Goal: Task Accomplishment & Management: Use online tool/utility

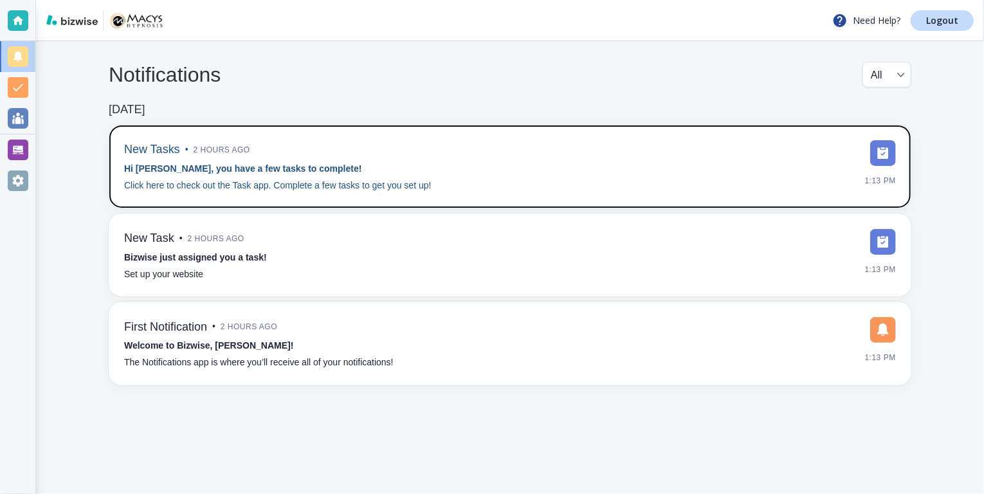
click at [880, 154] on img at bounding box center [883, 153] width 26 height 26
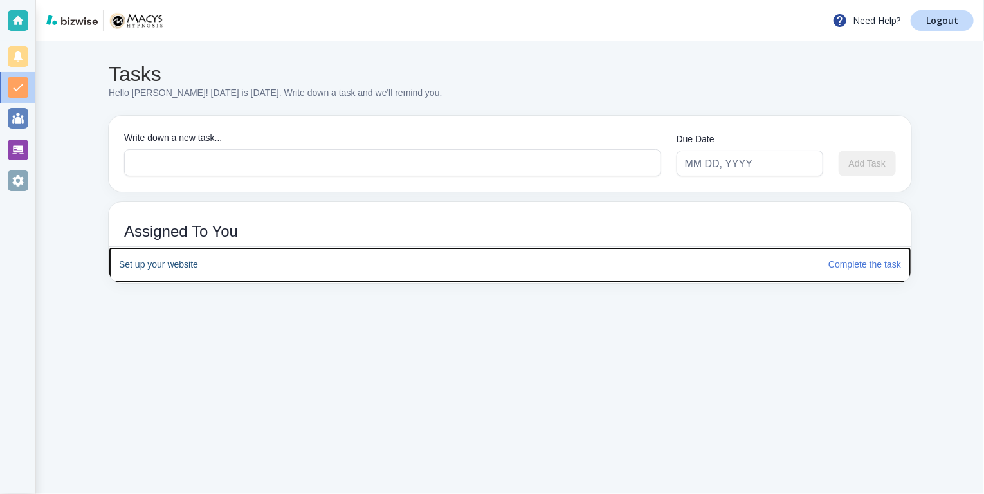
click at [861, 262] on h6 "Complete the task" at bounding box center [864, 265] width 73 height 14
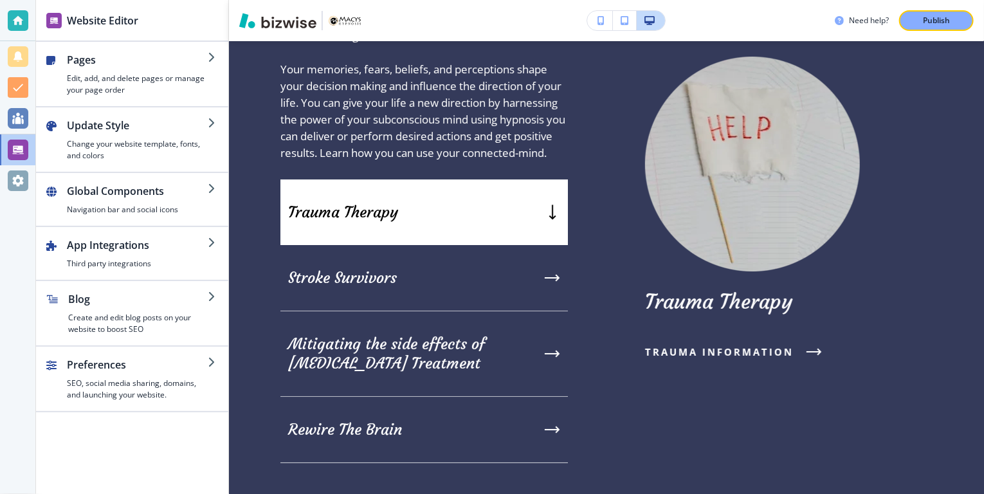
scroll to position [2382, 0]
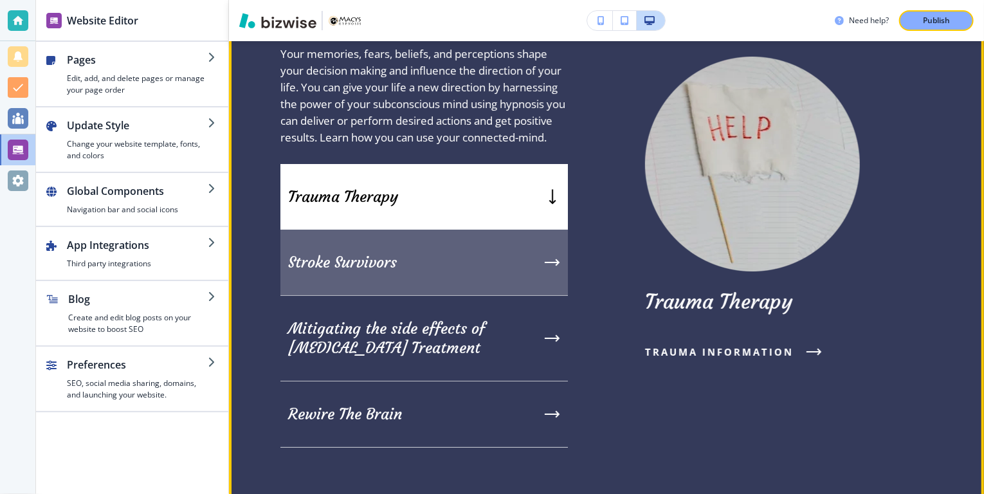
click at [390, 260] on p "Stroke Survivors" at bounding box center [342, 262] width 109 height 19
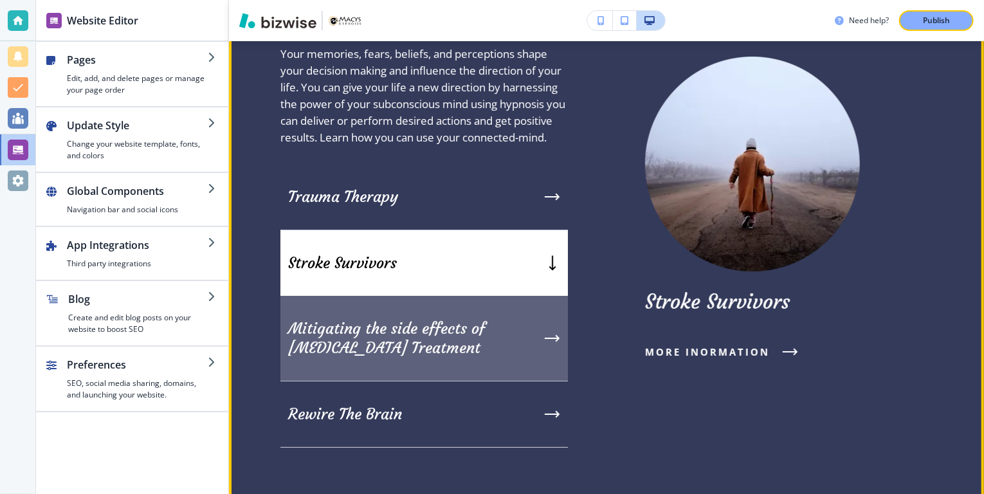
click at [456, 323] on p "Mitigating the side effects of" at bounding box center [386, 328] width 197 height 19
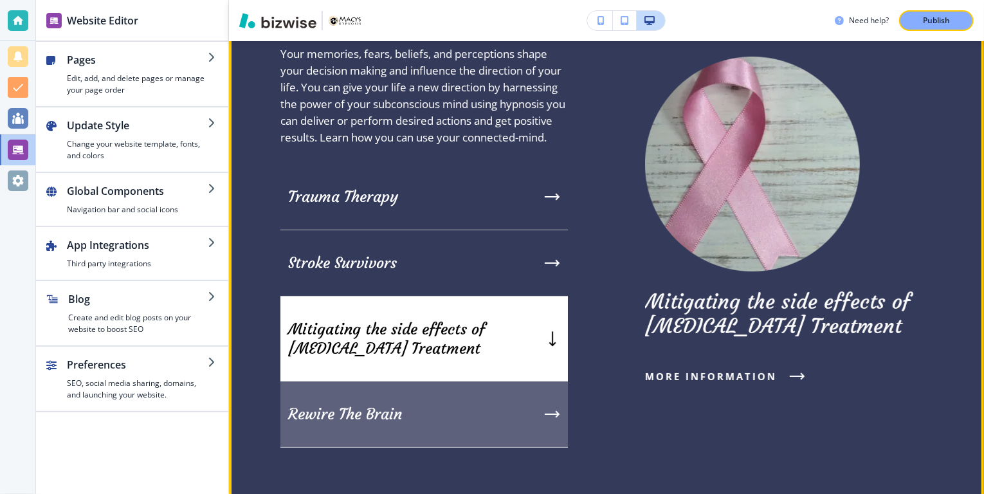
click at [409, 408] on div "Rewire The Brain" at bounding box center [423, 414] width 287 height 66
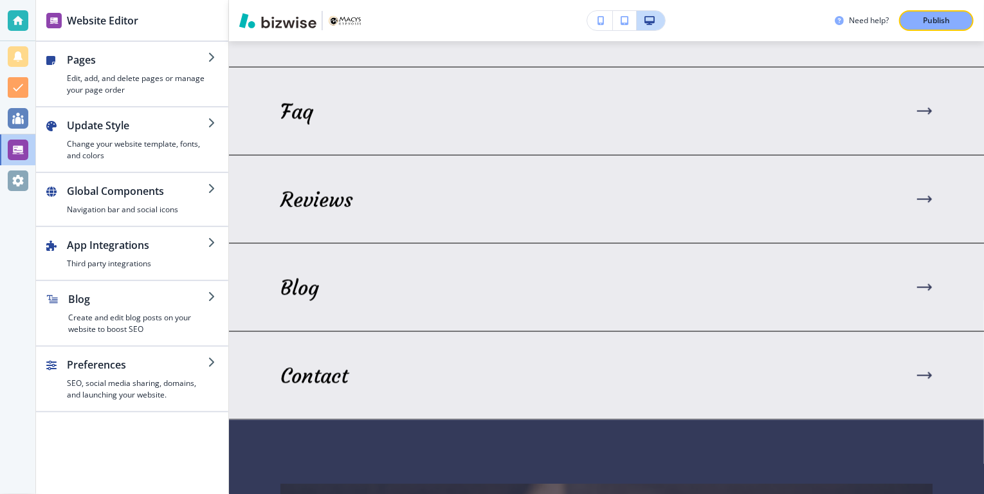
scroll to position [3486, 0]
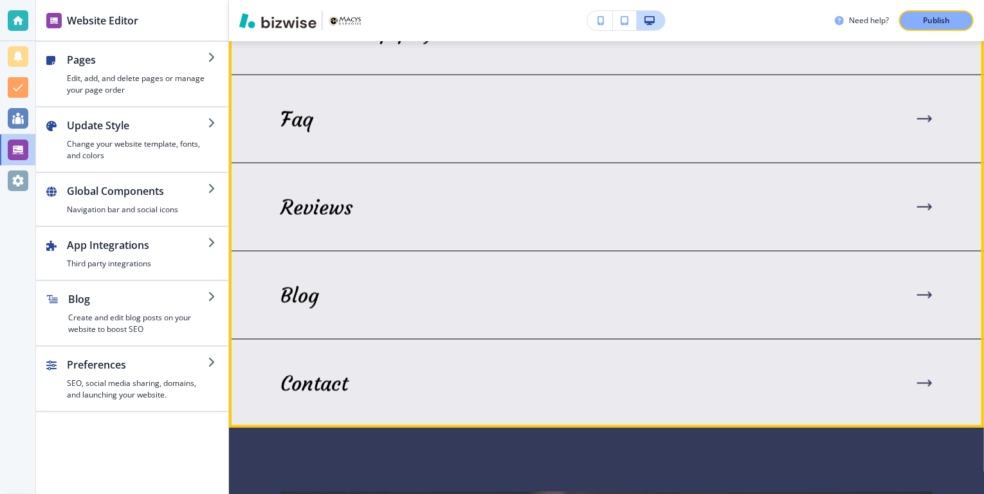
click at [917, 203] on icon at bounding box center [924, 207] width 15 height 8
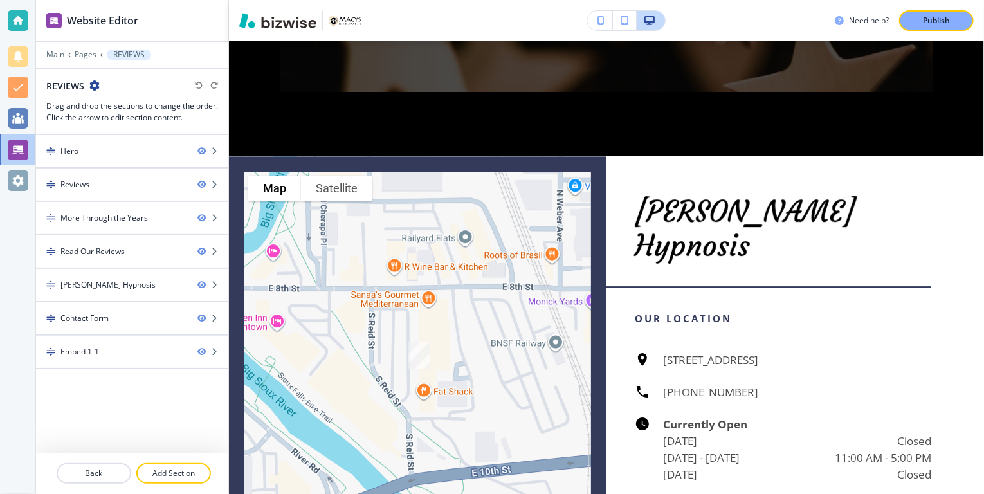
scroll to position [4431, 0]
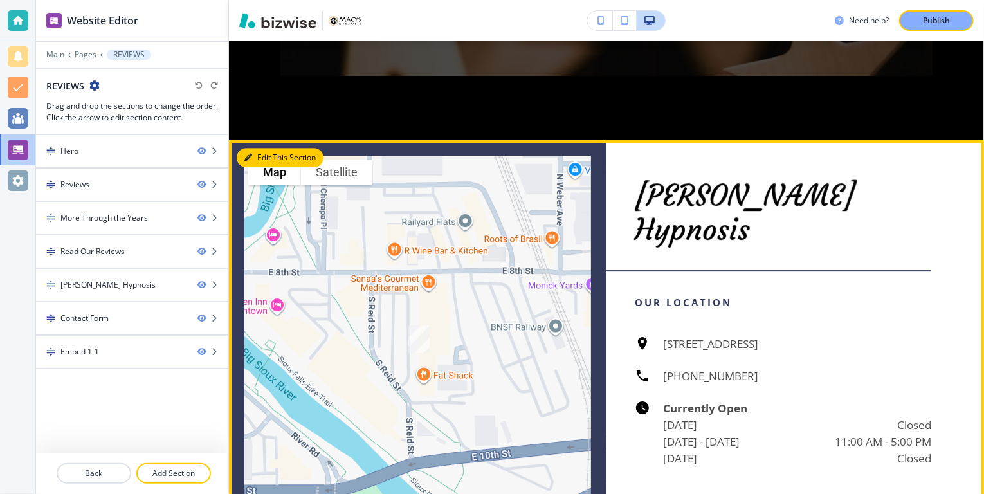
click at [260, 148] on button "Edit This Section" at bounding box center [280, 157] width 87 height 19
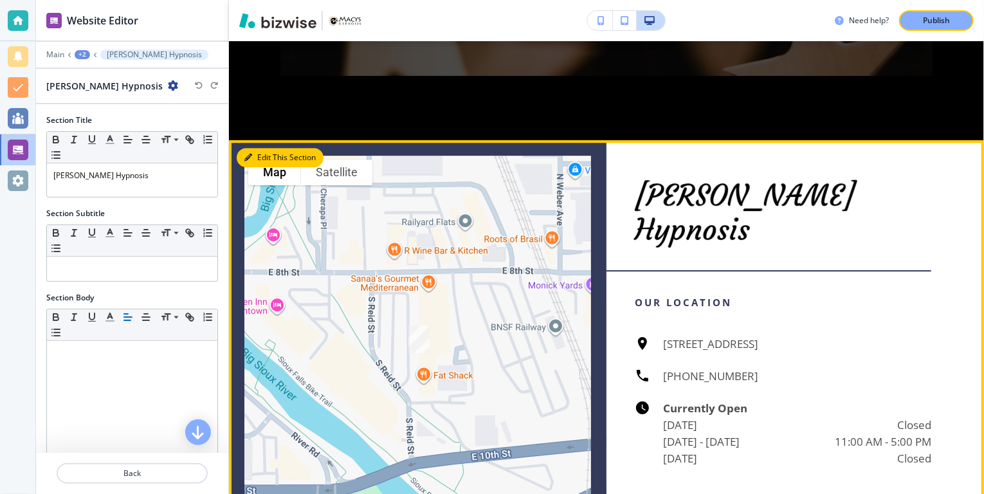
scroll to position [4511, 0]
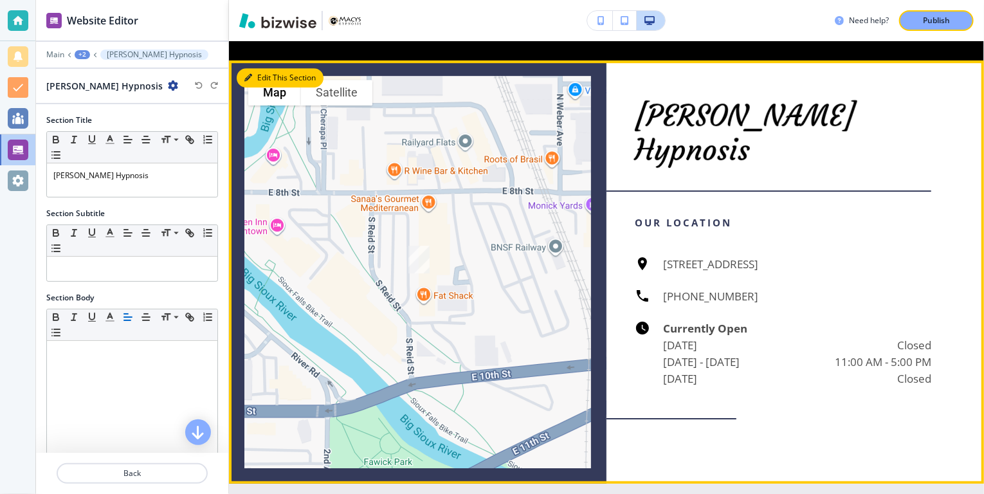
click at [265, 68] on button "Edit This Section" at bounding box center [280, 77] width 87 height 19
click at [275, 68] on button "Edit This Section" at bounding box center [280, 77] width 87 height 19
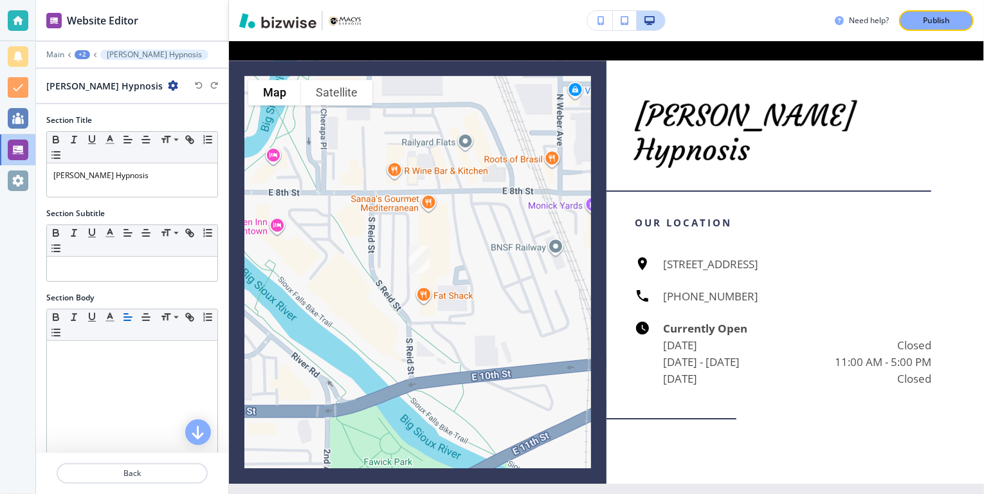
click at [870, 21] on h3 "Need help?" at bounding box center [869, 21] width 40 height 12
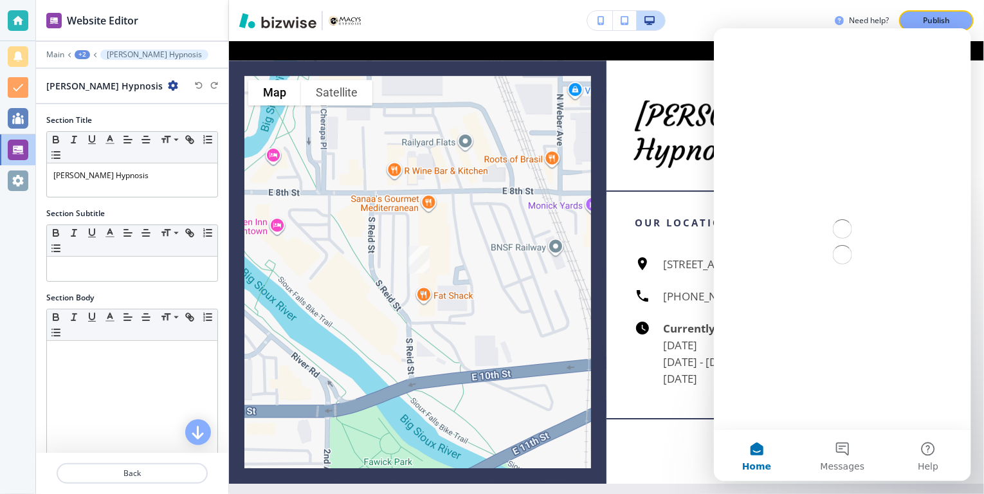
scroll to position [0, 0]
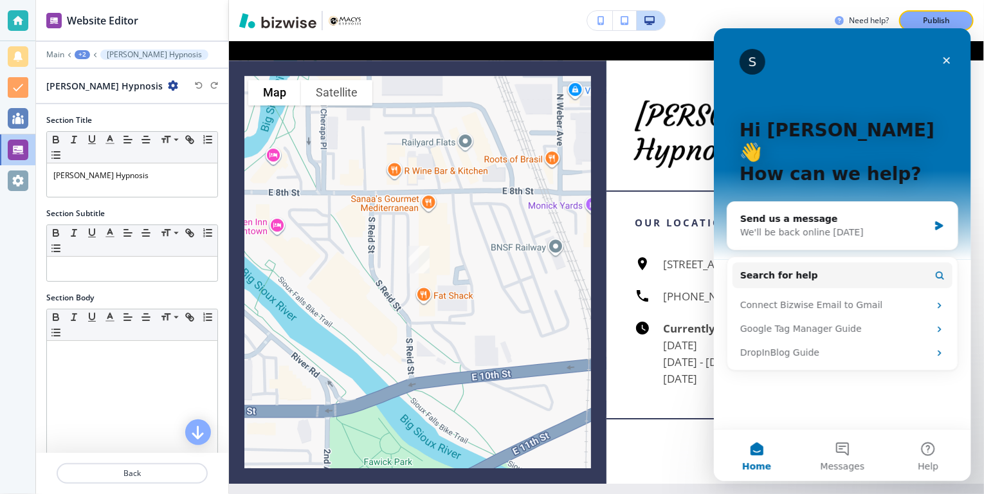
click at [948, 59] on icon "Close" at bounding box center [945, 60] width 10 height 10
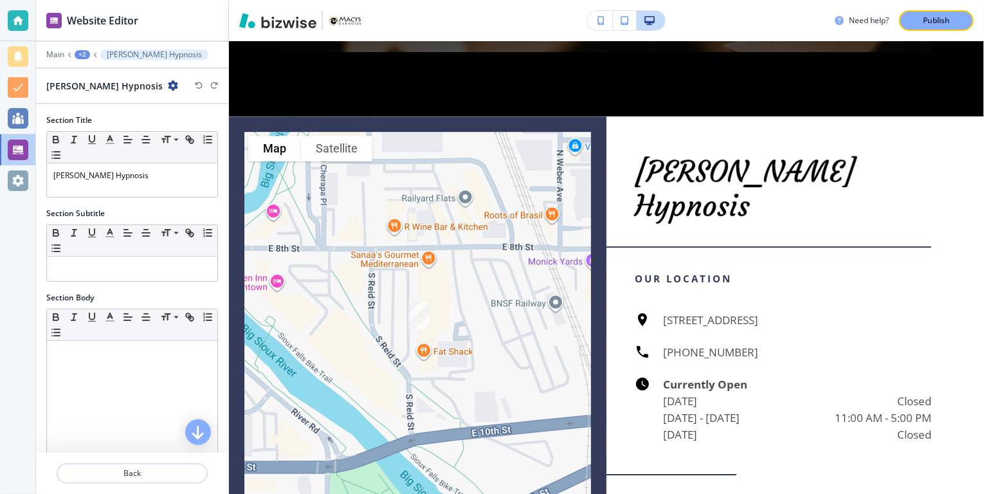
scroll to position [4479, 0]
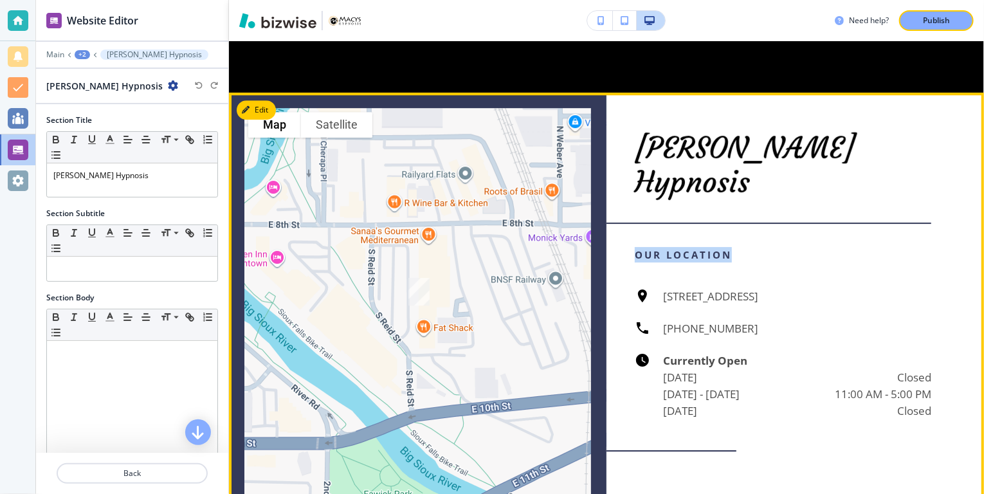
drag, startPoint x: 630, startPoint y: 199, endPoint x: 728, endPoint y: 202, distance: 97.8
click at [728, 247] on p "Our Location" at bounding box center [782, 254] width 296 height 15
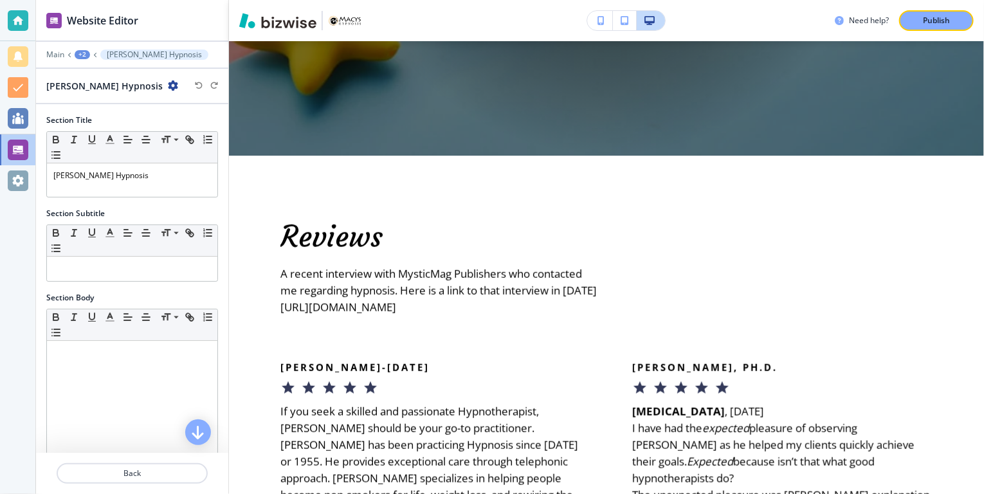
scroll to position [0, 0]
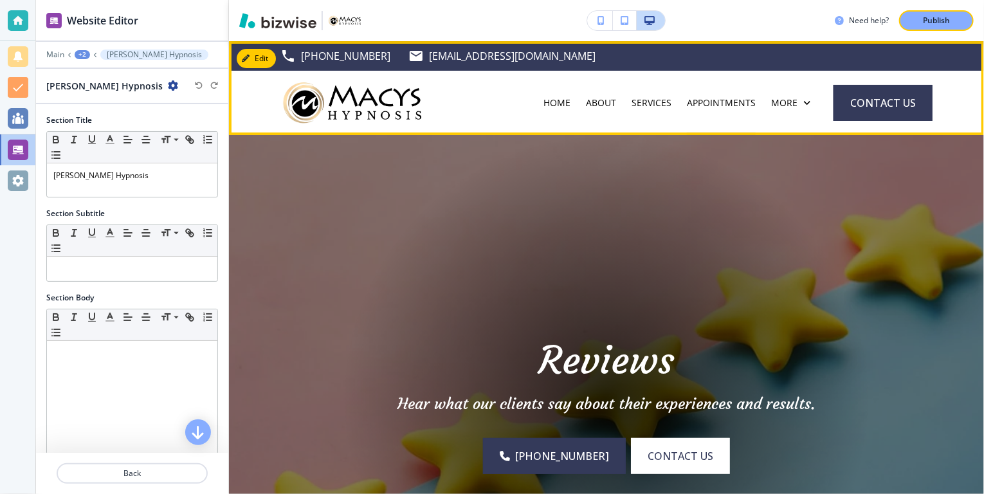
click at [721, 103] on p "APPOINTMENTS" at bounding box center [721, 102] width 69 height 13
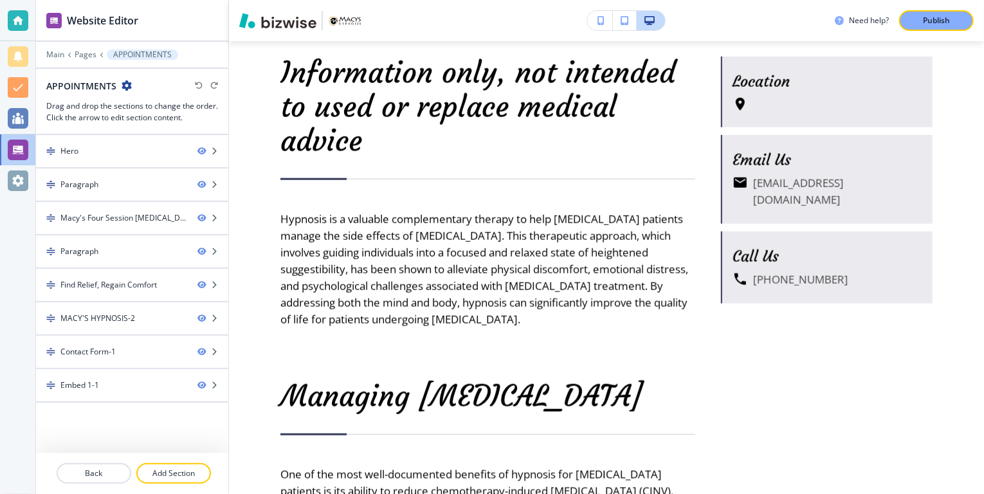
scroll to position [725, 0]
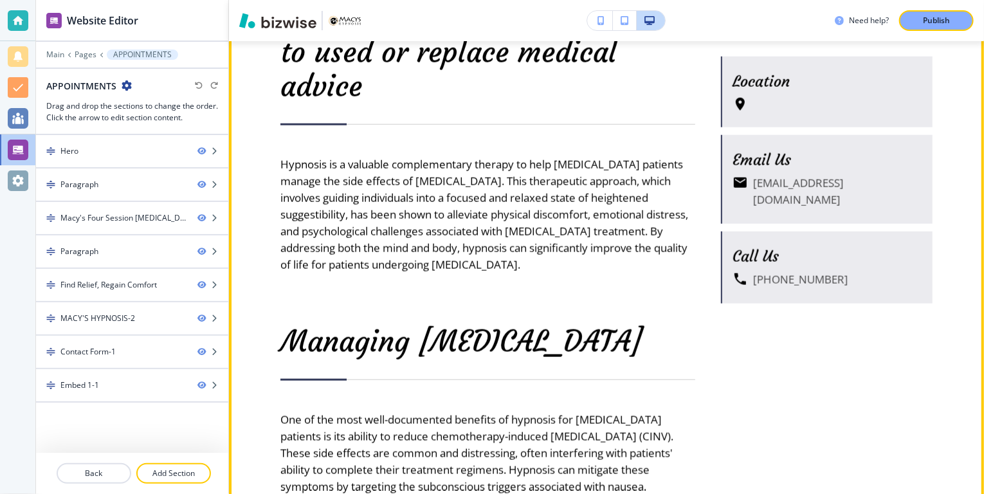
click at [756, 82] on h5 "Location" at bounding box center [827, 81] width 190 height 19
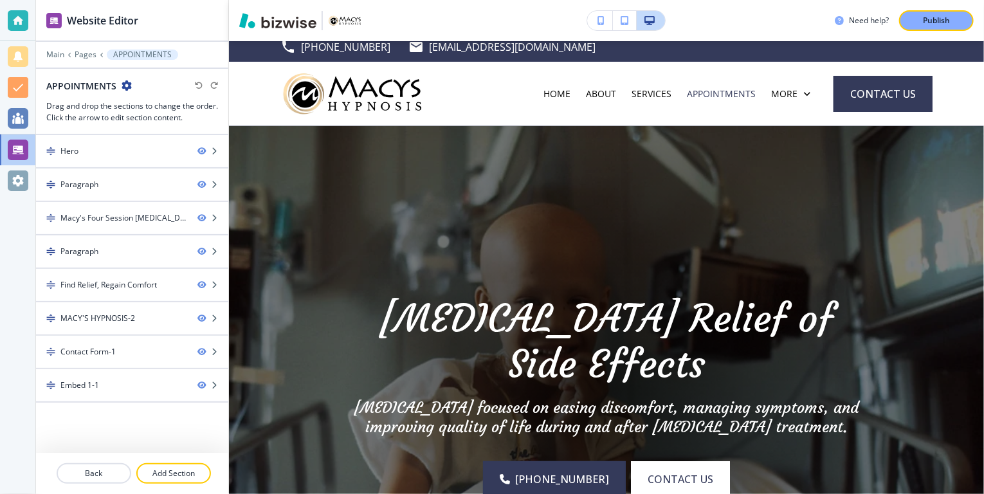
scroll to position [0, 0]
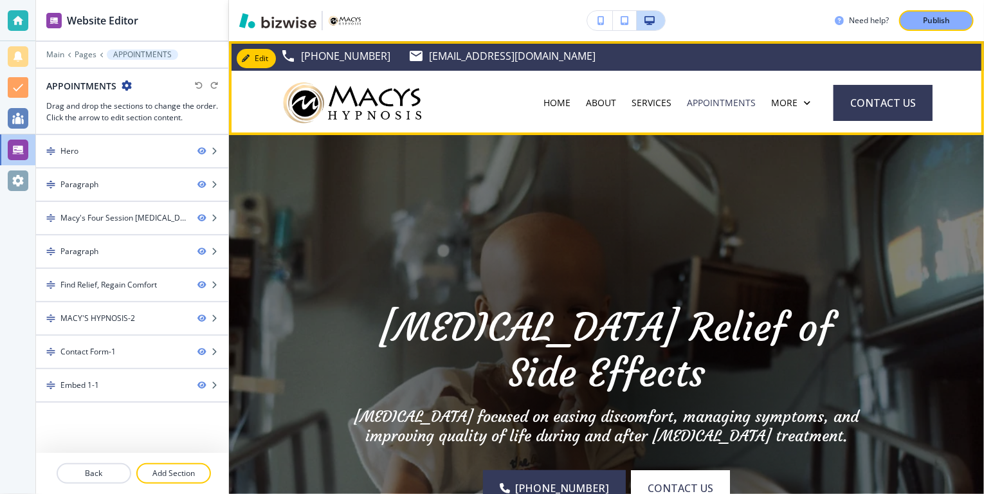
click at [558, 103] on p "HOME" at bounding box center [556, 102] width 27 height 13
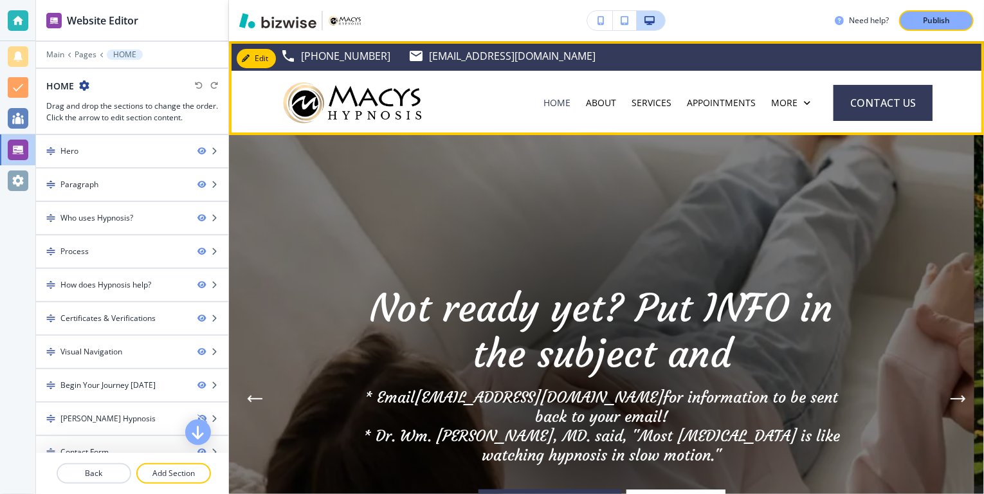
click at [604, 102] on p "ABOUT" at bounding box center [601, 102] width 30 height 13
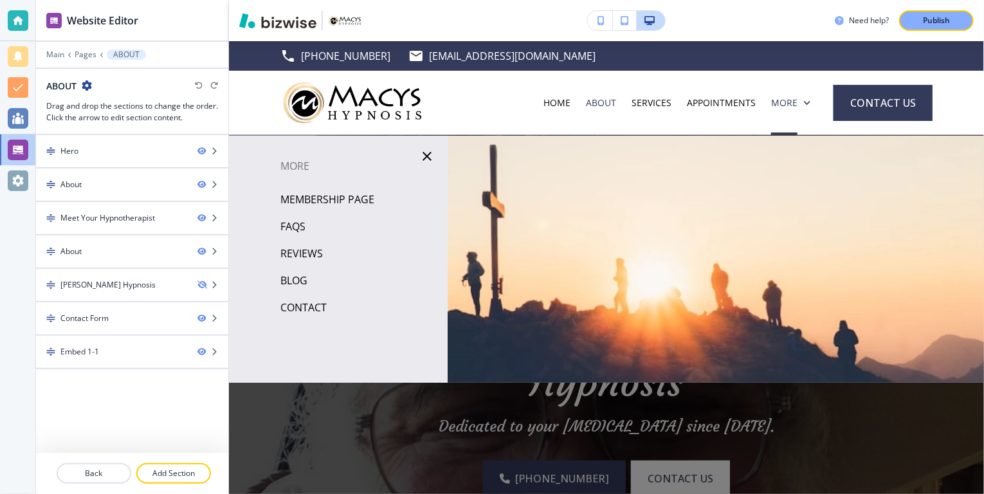
click at [788, 157] on div at bounding box center [606, 336] width 755 height 400
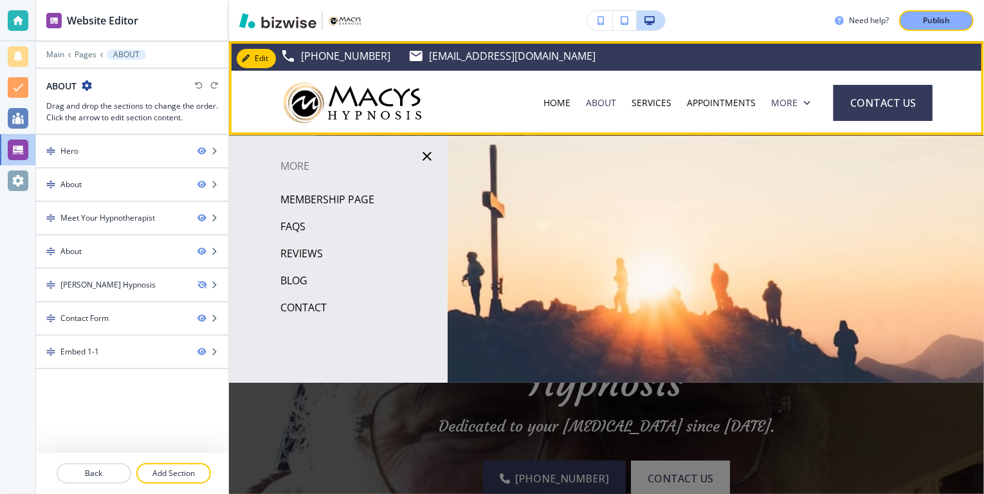
click at [784, 103] on p "More" at bounding box center [784, 102] width 26 height 13
click at [774, 102] on p "More" at bounding box center [784, 102] width 26 height 13
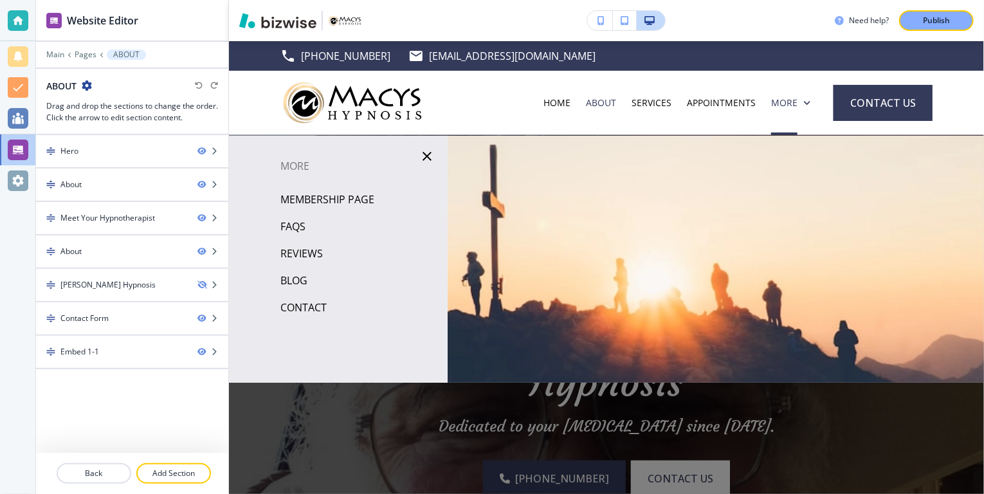
click at [771, 166] on div at bounding box center [606, 336] width 755 height 400
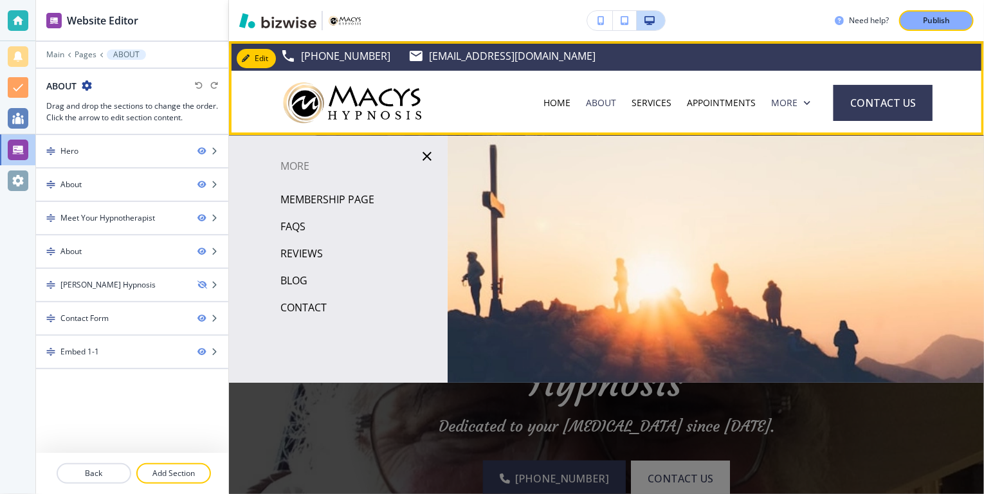
click at [800, 101] on icon at bounding box center [806, 102] width 13 height 13
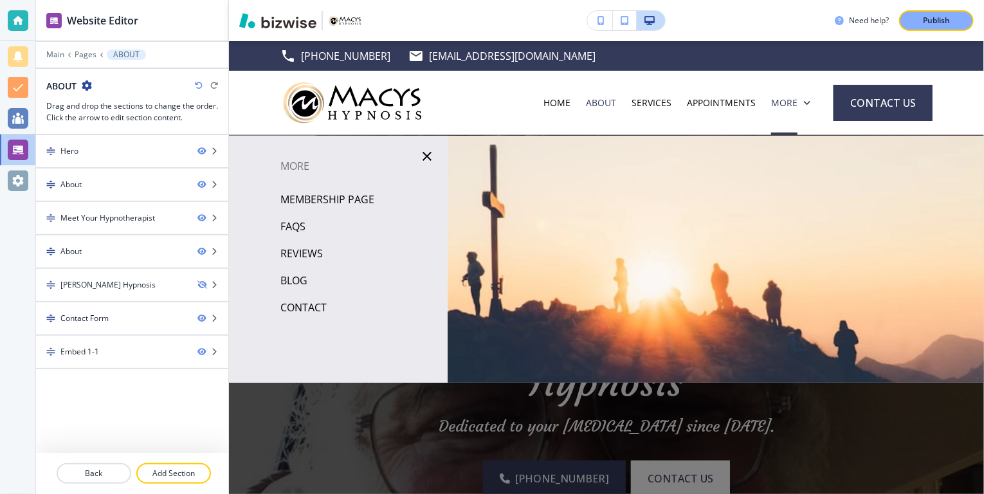
click at [939, 20] on p "Publish" at bounding box center [935, 21] width 27 height 12
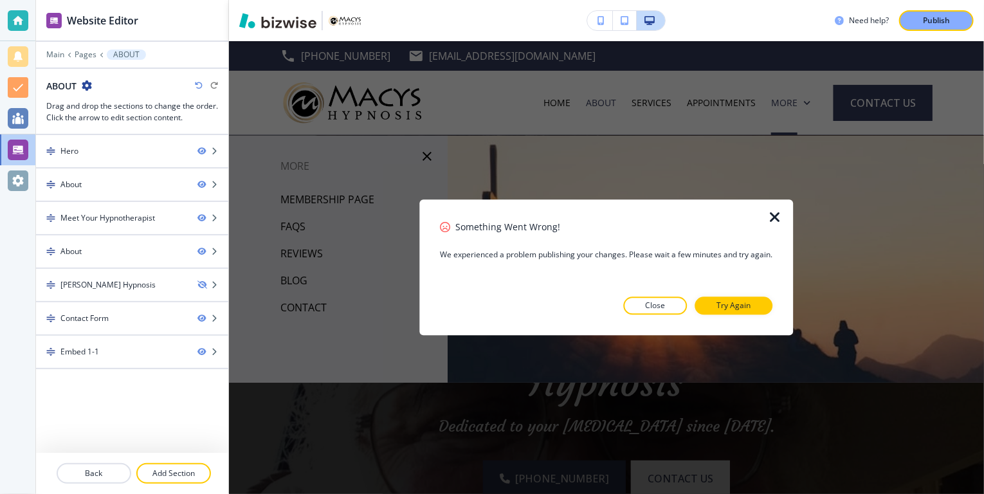
click at [669, 300] on button "Close" at bounding box center [656, 306] width 64 height 18
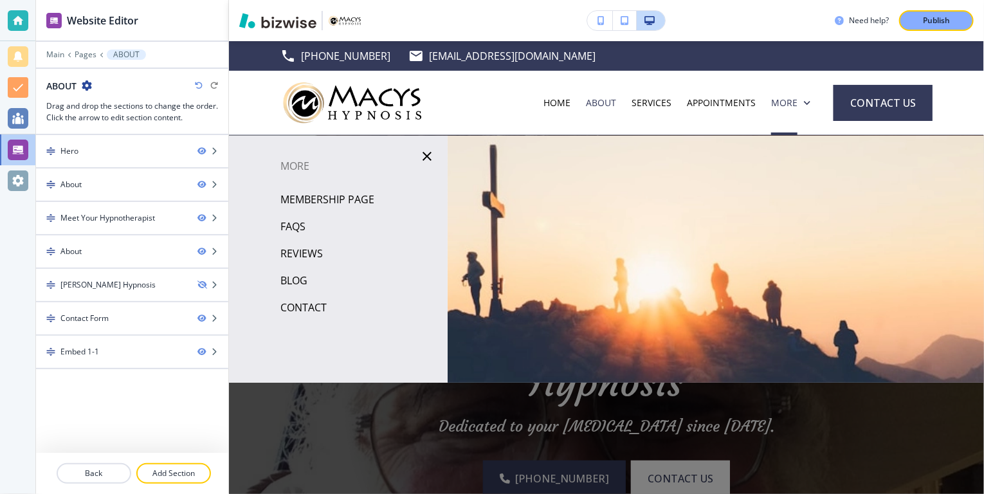
click at [332, 195] on p "MEMBERSHIP PAGE" at bounding box center [327, 199] width 94 height 19
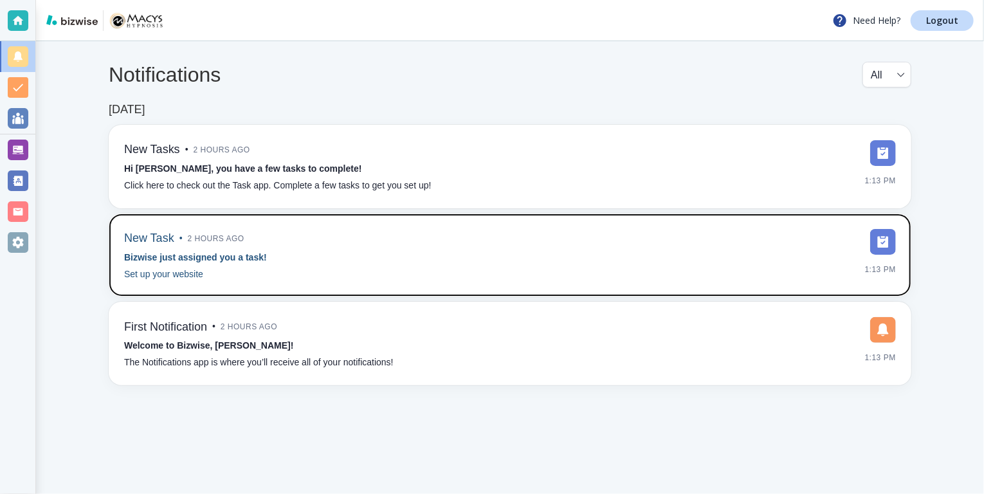
click at [882, 244] on img at bounding box center [883, 242] width 26 height 26
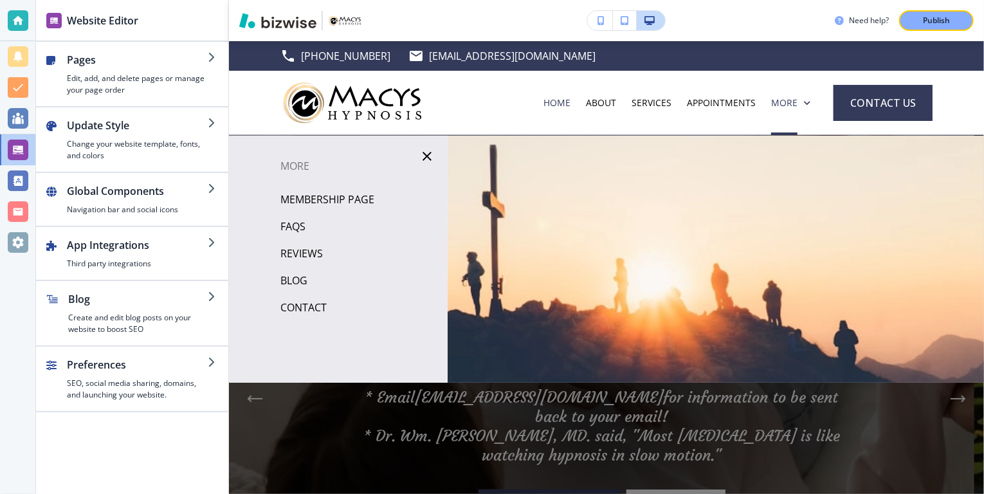
click at [921, 20] on div "Publish" at bounding box center [935, 21] width 41 height 12
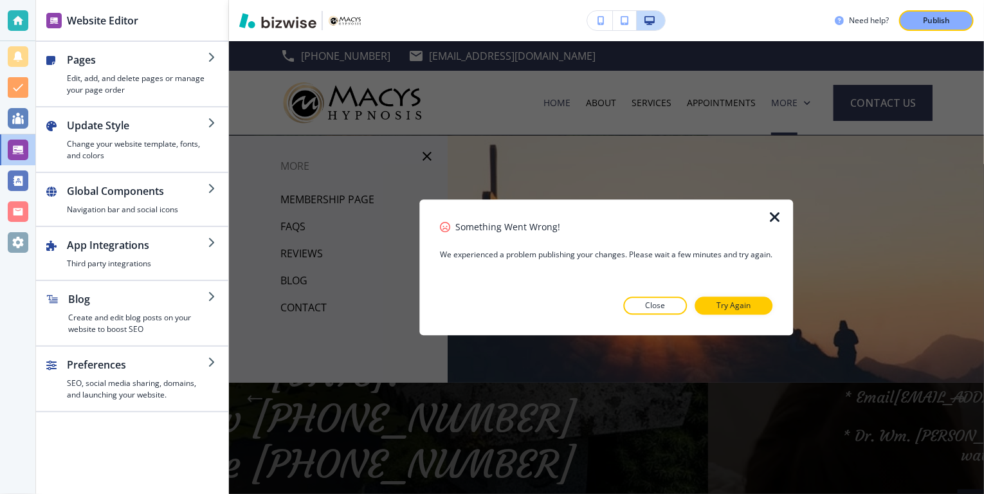
click at [670, 307] on button "Close" at bounding box center [656, 306] width 64 height 18
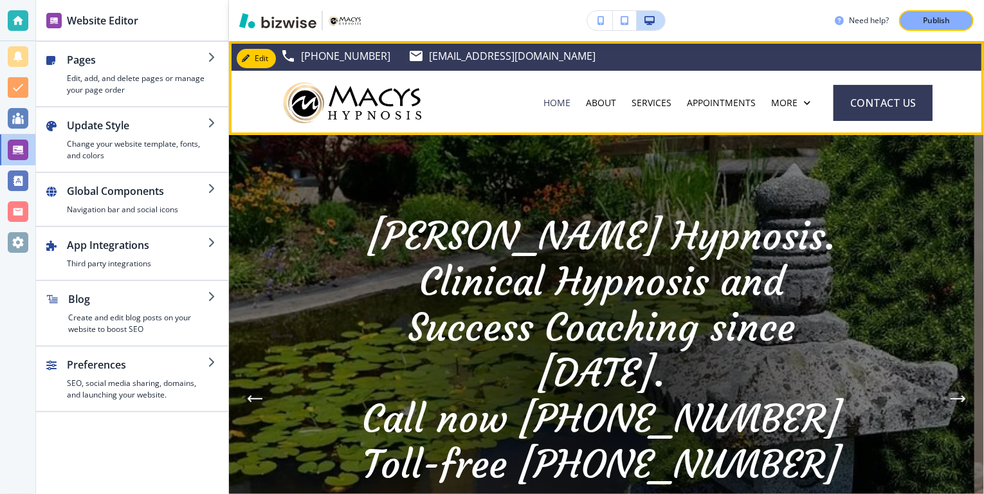
click at [598, 84] on p "[GEOGRAPHIC_DATA], [GEOGRAPHIC_DATA], [GEOGRAPHIC_DATA]" at bounding box center [459, 93] width 317 height 19
